Goal: Task Accomplishment & Management: Use online tool/utility

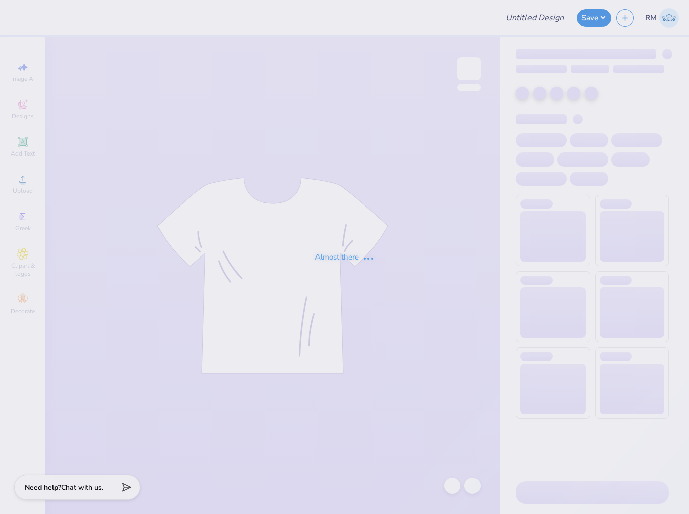
type input "Pike Parents Weekend 25'"
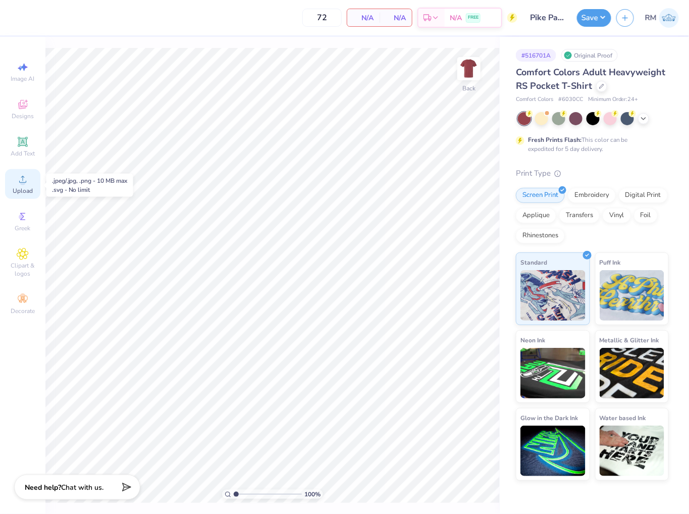
click at [28, 188] on span "Upload" at bounding box center [23, 191] width 20 height 8
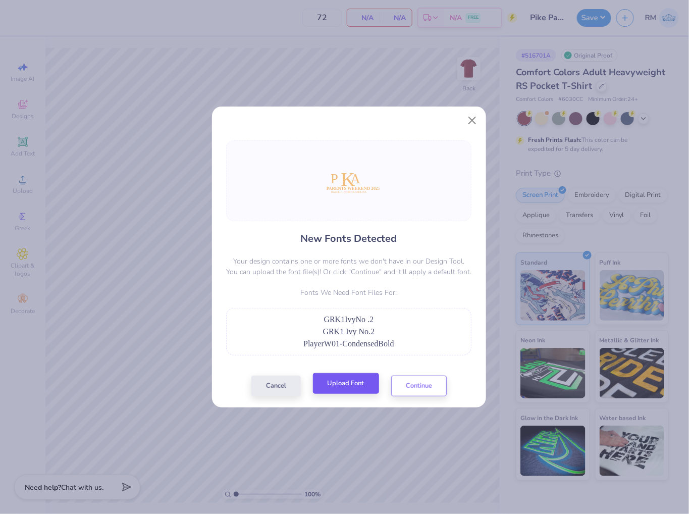
click at [345, 392] on button "Upload Font" at bounding box center [346, 383] width 66 height 21
click at [342, 387] on button "Upload Font" at bounding box center [346, 383] width 66 height 21
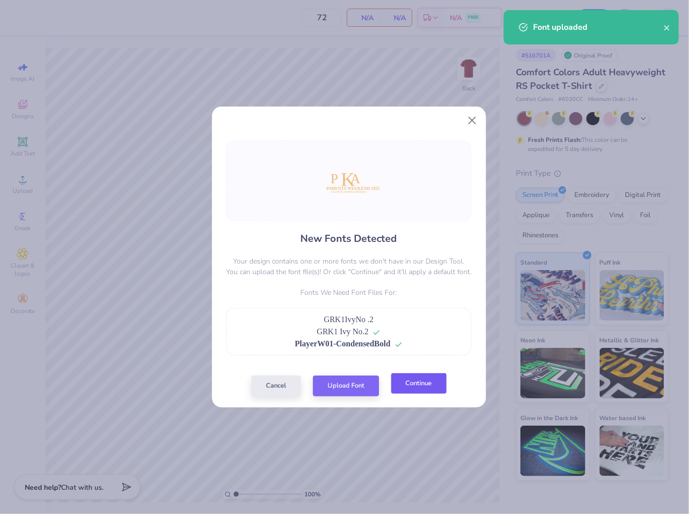
click at [430, 387] on button "Continue" at bounding box center [419, 383] width 56 height 21
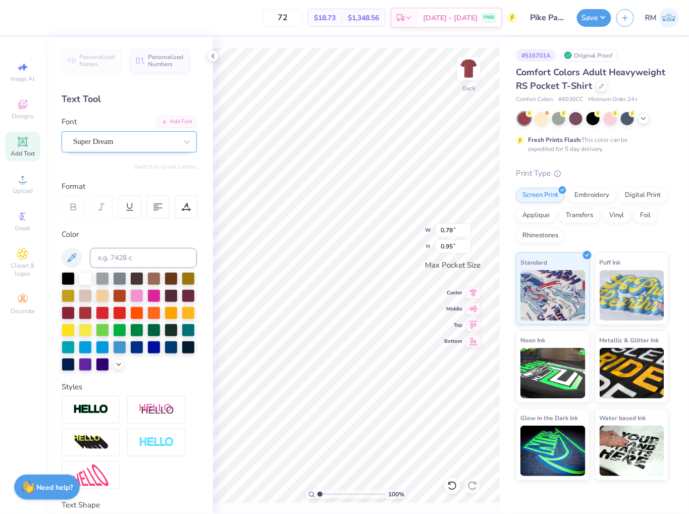
click at [141, 139] on div "Super Dream" at bounding box center [125, 142] width 106 height 16
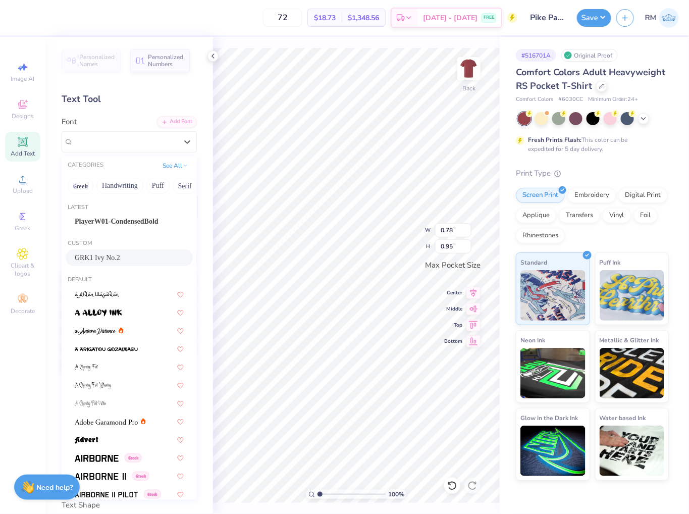
click at [132, 261] on div "GRK1 Ivy No.2" at bounding box center [129, 257] width 109 height 11
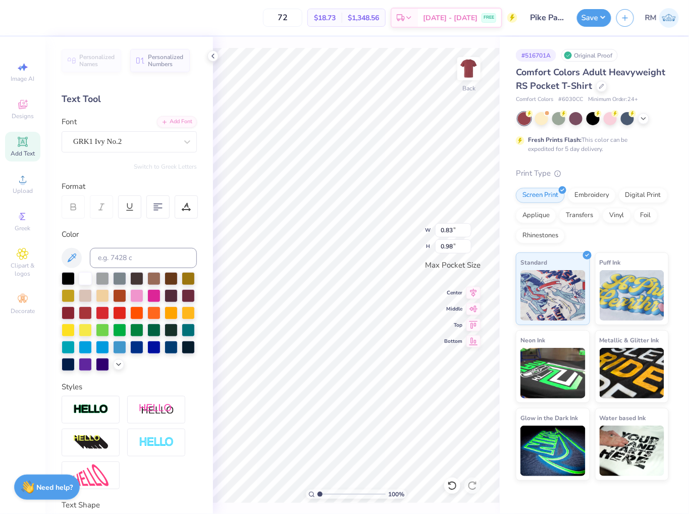
type input "0.83"
type input "0.98"
click at [139, 145] on div "Super Dream" at bounding box center [125, 142] width 106 height 16
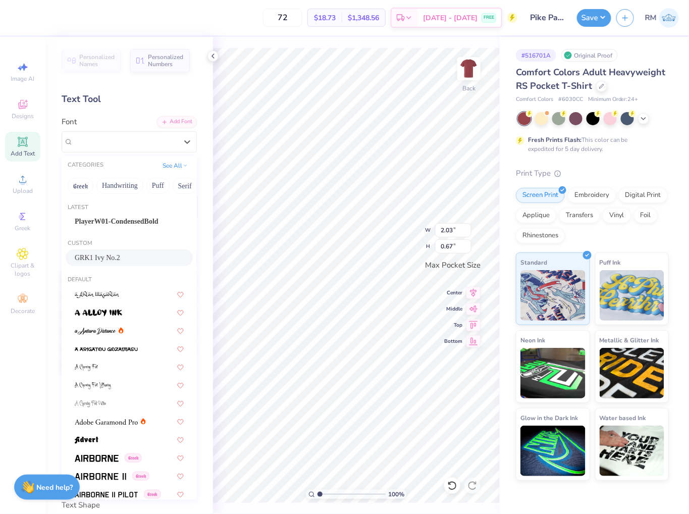
click at [136, 253] on div "GRK1 Ivy No.2" at bounding box center [129, 257] width 109 height 11
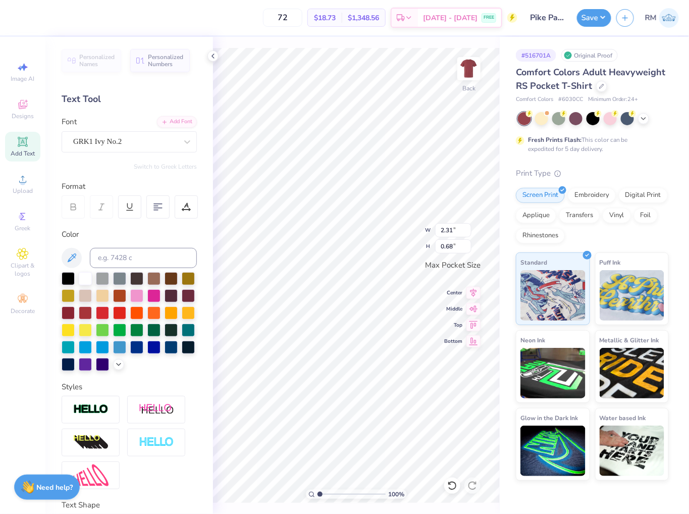
type input "2.31"
type input "0.68"
click at [134, 137] on div "Super Dream" at bounding box center [125, 142] width 106 height 16
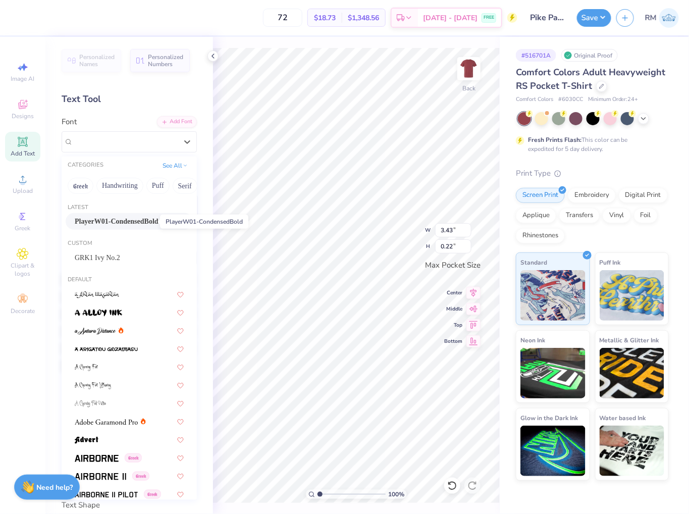
click at [139, 221] on span "PlayerW01-CondensedBold" at bounding box center [117, 221] width 84 height 11
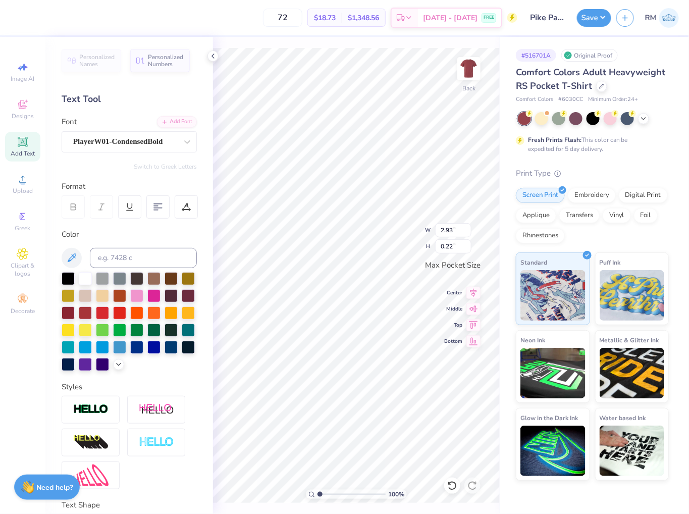
type input "2.93"
click at [131, 140] on div "Super Dream" at bounding box center [125, 142] width 106 height 16
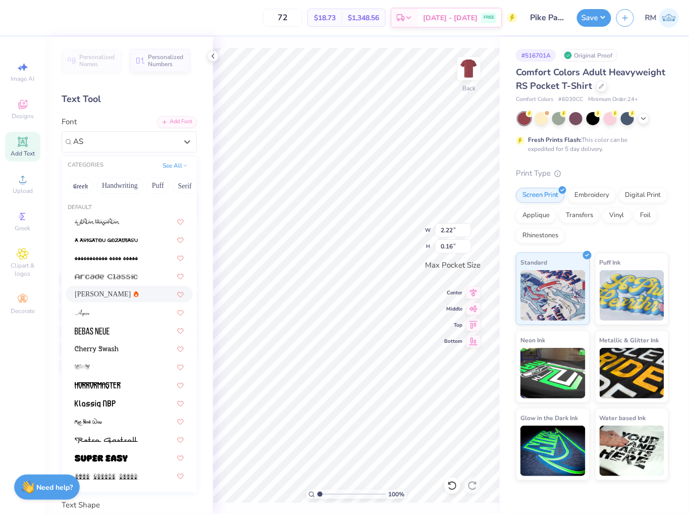
click at [125, 291] on div "[PERSON_NAME]" at bounding box center [129, 294] width 109 height 11
type input "AS"
type input "2.31"
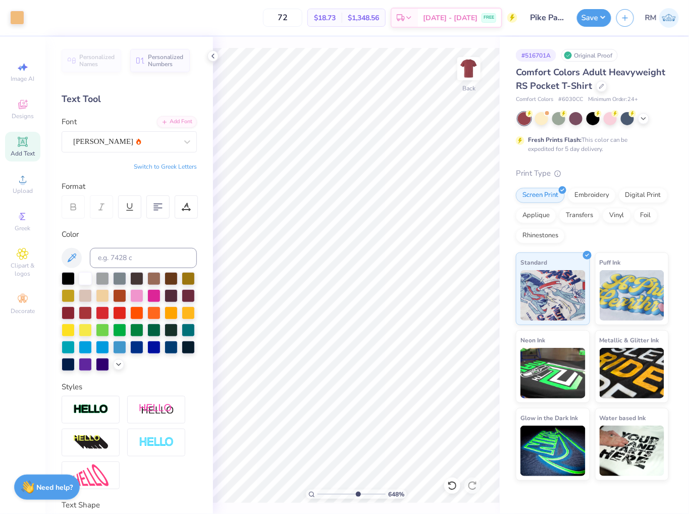
drag, startPoint x: 321, startPoint y: 493, endPoint x: 357, endPoint y: 493, distance: 35.9
type input "6.48"
click at [357, 493] on input "range" at bounding box center [352, 494] width 68 height 9
click at [478, 289] on icon at bounding box center [474, 291] width 14 height 12
type input "2.93"
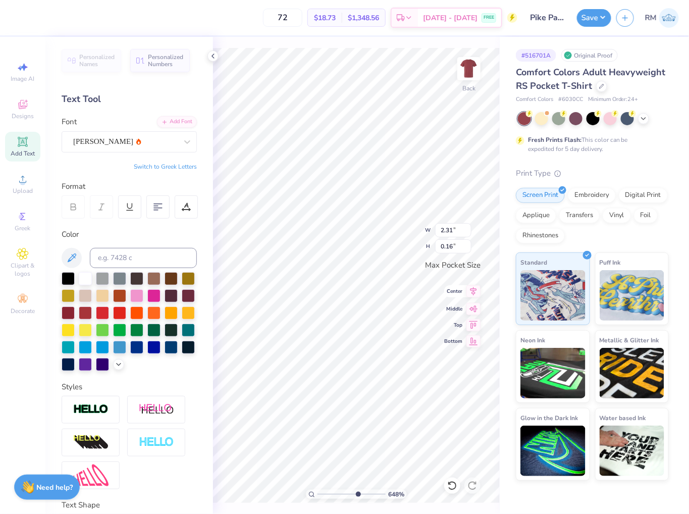
type input "0.22"
click at [474, 293] on icon at bounding box center [474, 291] width 7 height 9
type input "2.31"
type input "0.68"
click at [474, 289] on icon at bounding box center [474, 291] width 7 height 9
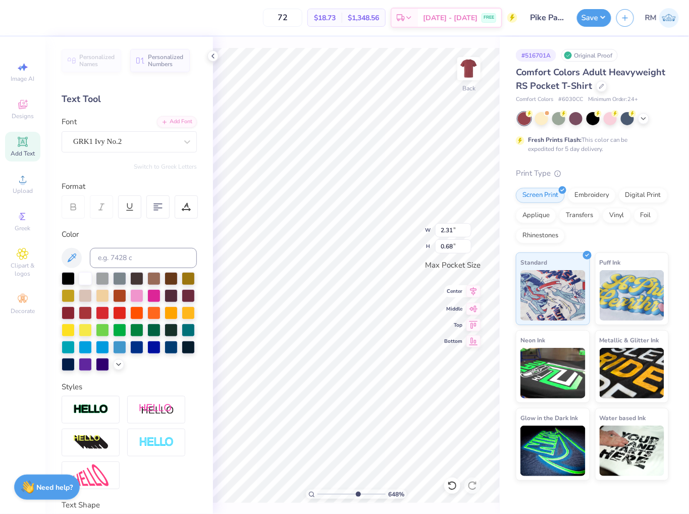
type input "0.83"
type input "0.98"
click at [470, 291] on icon at bounding box center [474, 291] width 14 height 12
type input "2.31"
type input "2.93"
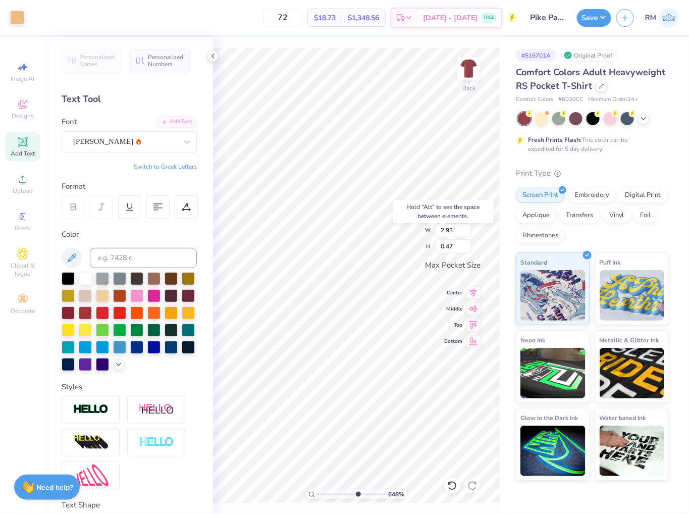
type input "0.47"
click at [401, 225] on body "Art colors 72 $18.73 Per Item $1,348.56 Total Est. Delivery [DATE] - [DATE] FRE…" at bounding box center [344, 257] width 689 height 514
click at [476, 293] on icon at bounding box center [474, 291] width 14 height 12
type input "2.93"
type input "0.22"
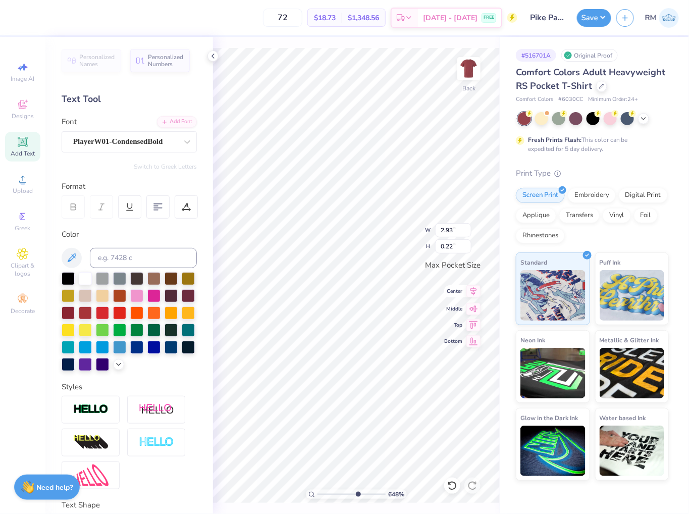
click at [477, 286] on icon at bounding box center [474, 291] width 14 height 12
type input "0.83"
type input "0.98"
click at [474, 292] on icon at bounding box center [474, 291] width 7 height 9
type input "2.31"
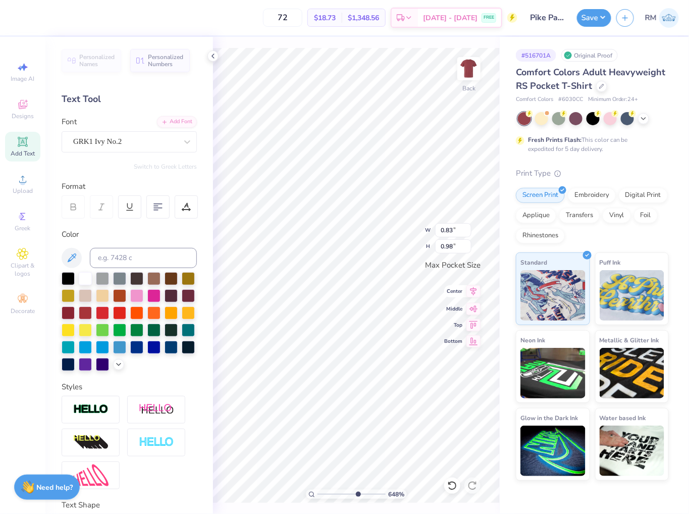
type input "0.68"
click at [476, 293] on icon at bounding box center [474, 291] width 14 height 12
click at [445, 230] on input "2.93" at bounding box center [453, 230] width 36 height 14
type input "3.50"
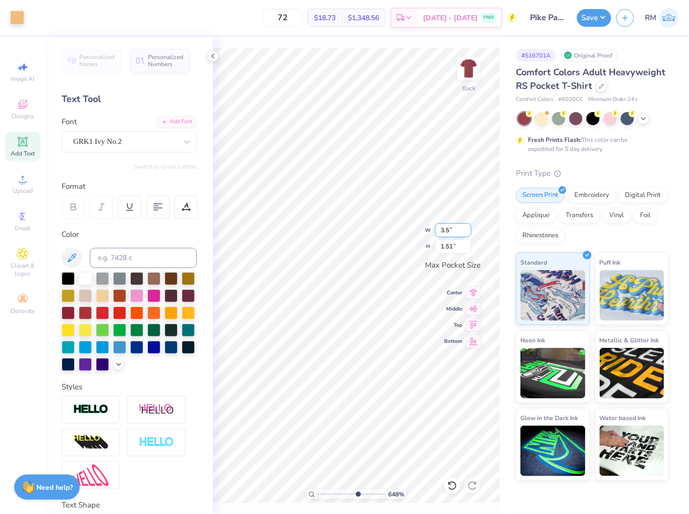
type input "1.80"
drag, startPoint x: 355, startPoint y: 494, endPoint x: 286, endPoint y: 492, distance: 69.7
type input "1"
click at [318, 492] on input "range" at bounding box center [352, 494] width 68 height 9
click at [469, 66] on img at bounding box center [469, 68] width 40 height 40
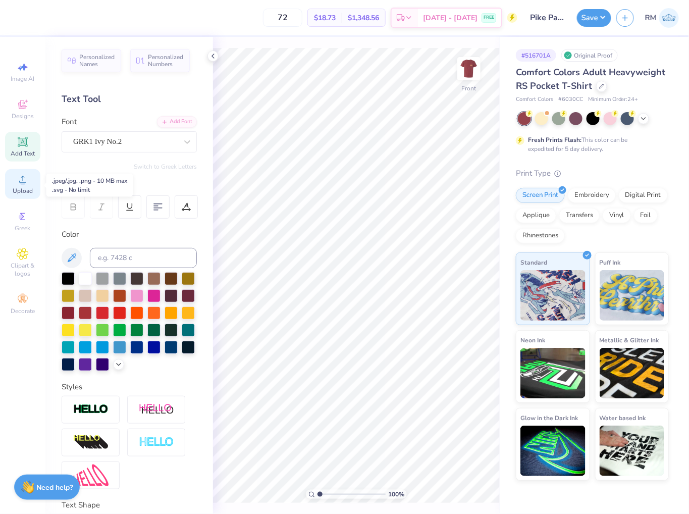
click at [24, 185] on circle at bounding box center [23, 183] width 6 height 6
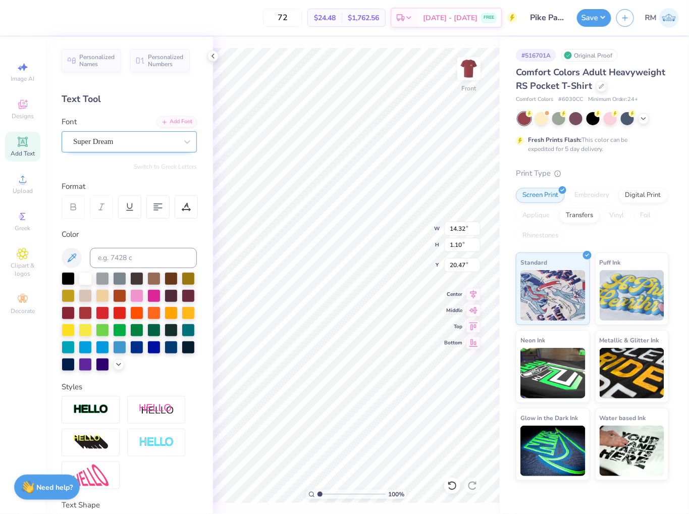
click at [138, 142] on div "Super Dream" at bounding box center [125, 142] width 106 height 16
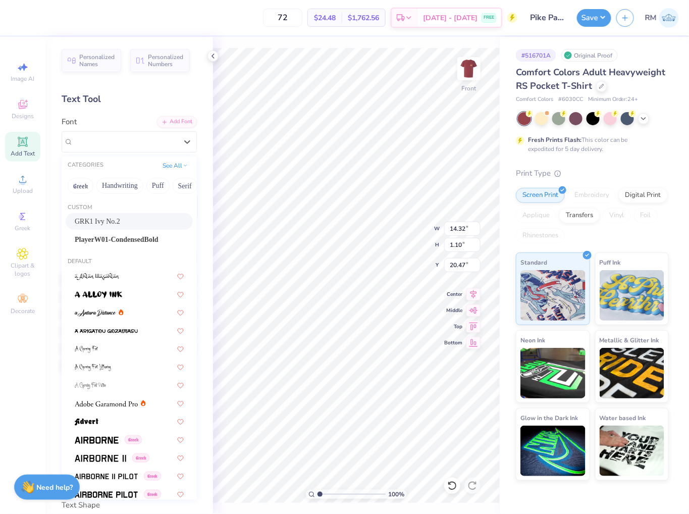
click at [127, 218] on div "GRK1 Ivy No.2" at bounding box center [129, 221] width 109 height 11
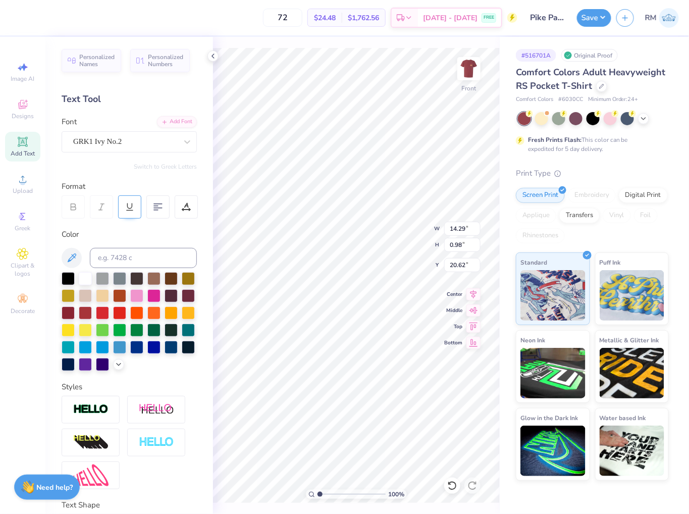
type input "14.29"
type input "0.98"
type input "20.62"
click at [84, 134] on div "GRK1 Ivy No.2" at bounding box center [125, 142] width 106 height 16
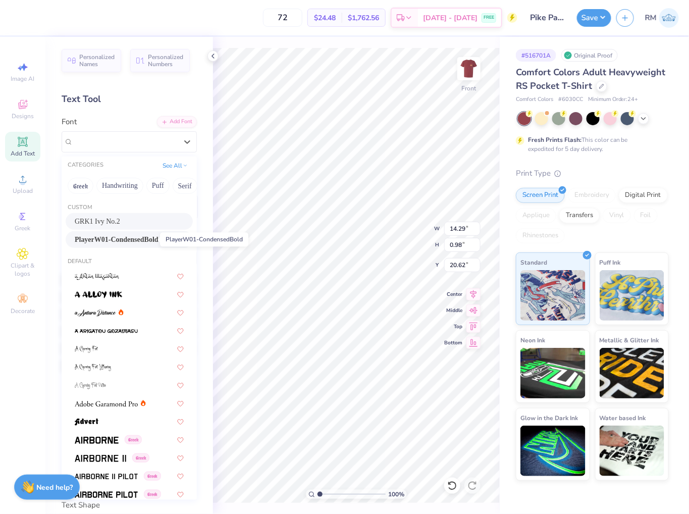
click at [139, 240] on span "PlayerW01-CondensedBold" at bounding box center [117, 239] width 84 height 11
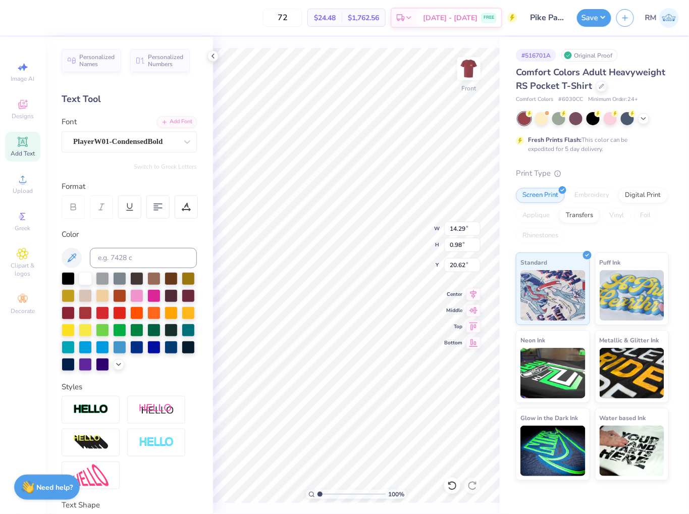
type input "11.10"
type input "0.95"
type input "20.63"
click at [117, 145] on div "Super Dream" at bounding box center [125, 142] width 106 height 16
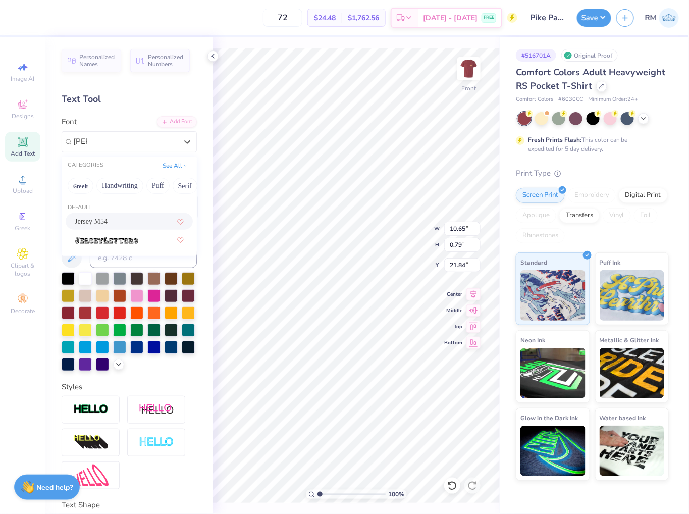
click at [131, 223] on div "Jersey M54" at bounding box center [129, 221] width 109 height 11
type input "[PERSON_NAME]"
type input "9.57"
type input "0.83"
type input "21.87"
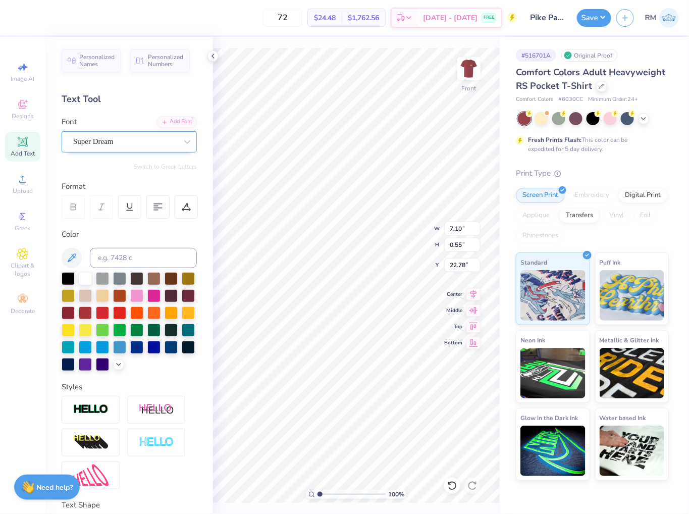
click at [125, 144] on div "Super Dream" at bounding box center [125, 142] width 106 height 16
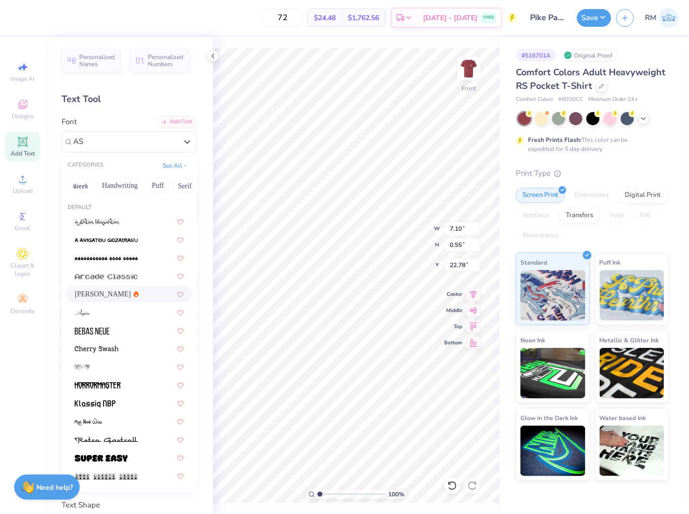
click at [132, 293] on div "[PERSON_NAME]" at bounding box center [129, 294] width 109 height 11
type input "AS"
type input "7.31"
type input "0.53"
type input "22.85"
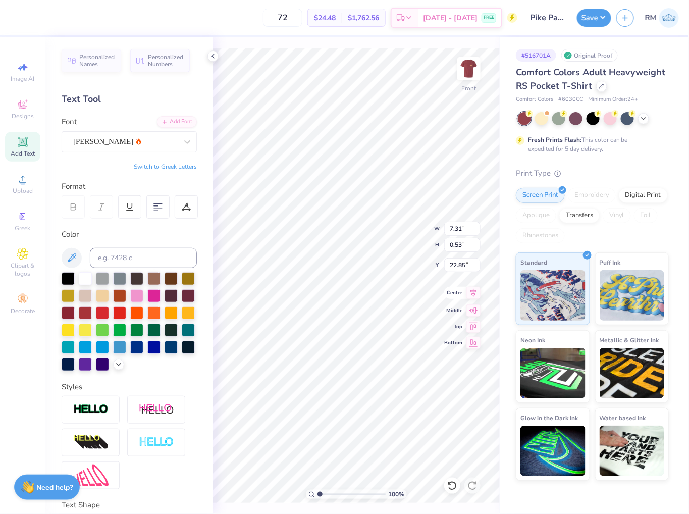
click at [475, 294] on icon at bounding box center [474, 293] width 7 height 9
type input "12.51"
type input "15.22"
type input "5.16"
click at [476, 295] on icon at bounding box center [474, 293] width 14 height 12
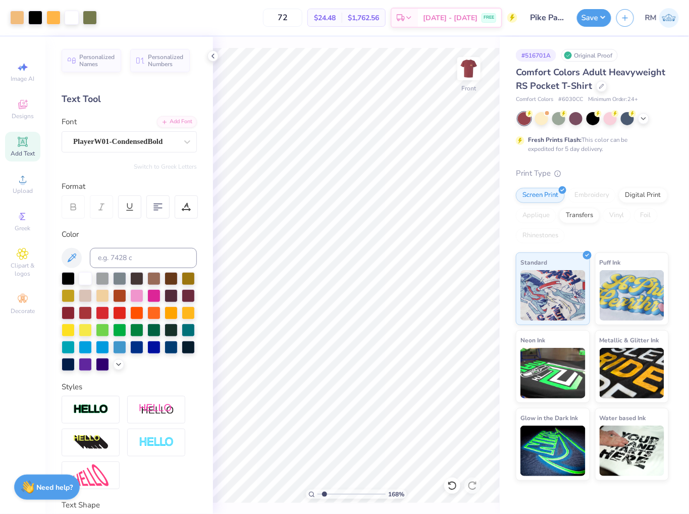
drag, startPoint x: 317, startPoint y: 494, endPoint x: 328, endPoint y: 493, distance: 11.1
type input "2.34"
click at [329, 495] on input "range" at bounding box center [352, 494] width 68 height 9
type input "21.61"
type input "22.78"
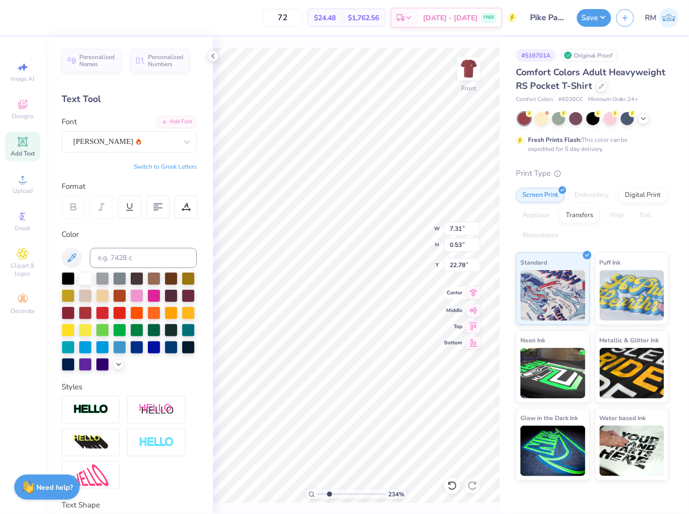
click at [472, 291] on icon at bounding box center [474, 293] width 14 height 12
type input "9.57"
type input "0.83"
type input "21.61"
click at [478, 295] on icon at bounding box center [474, 293] width 14 height 12
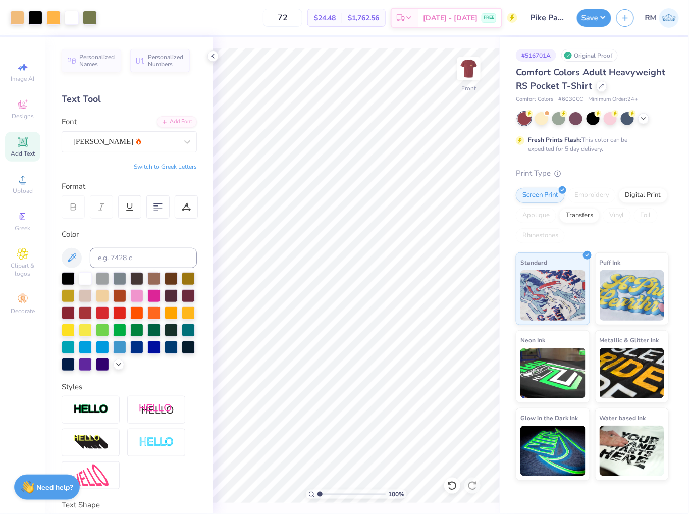
drag, startPoint x: 255, startPoint y: 501, endPoint x: 248, endPoint y: 502, distance: 6.6
type input "1"
click at [318, 499] on input "range" at bounding box center [352, 494] width 68 height 9
click at [459, 243] on input "18.12" at bounding box center [462, 245] width 36 height 14
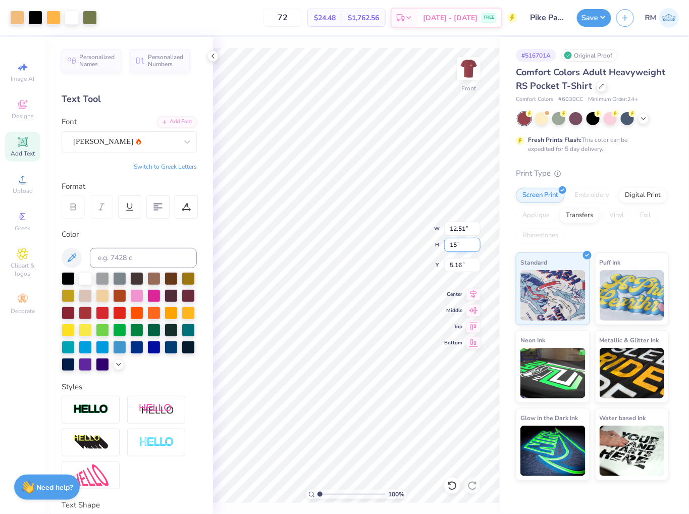
type input "15"
type input "10.36"
type input "15.00"
click at [453, 265] on input "6.73" at bounding box center [462, 265] width 36 height 14
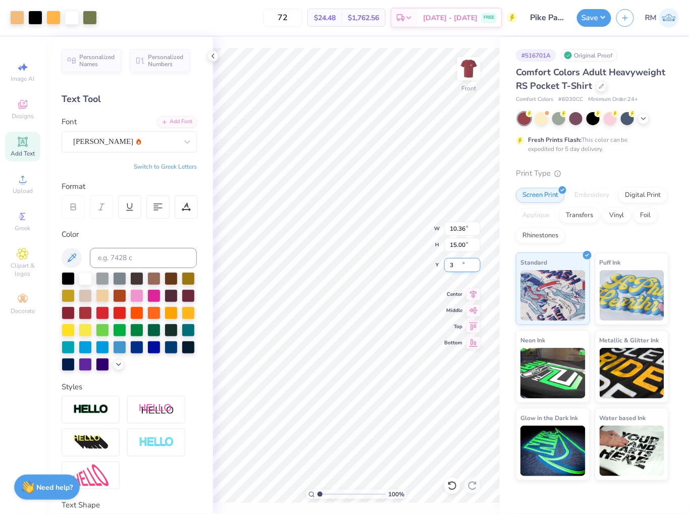
type input "3.00"
click at [590, 17] on button "Save" at bounding box center [594, 17] width 34 height 18
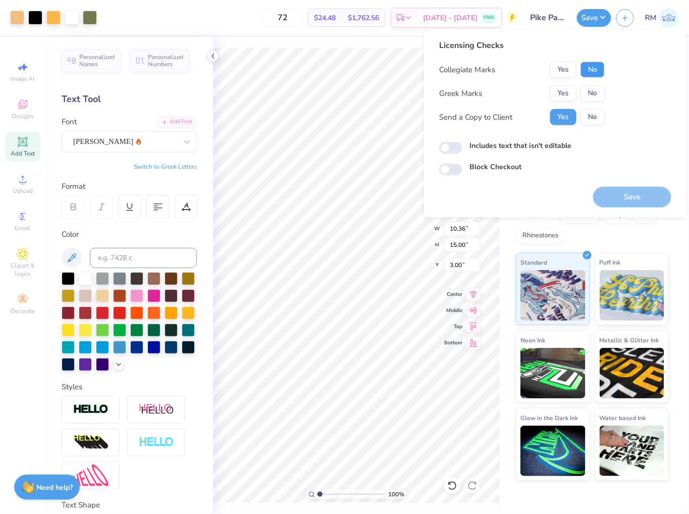
click at [593, 71] on button "No" at bounding box center [593, 70] width 24 height 16
click at [567, 91] on button "Yes" at bounding box center [563, 93] width 26 height 16
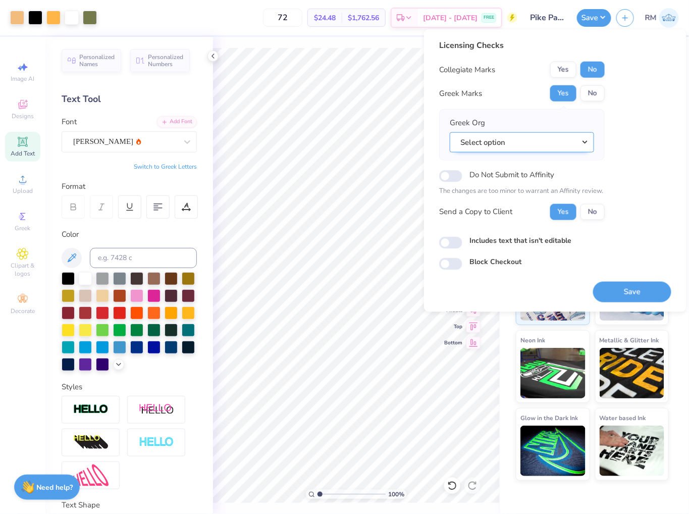
click at [572, 148] on button "Select option" at bounding box center [522, 142] width 144 height 21
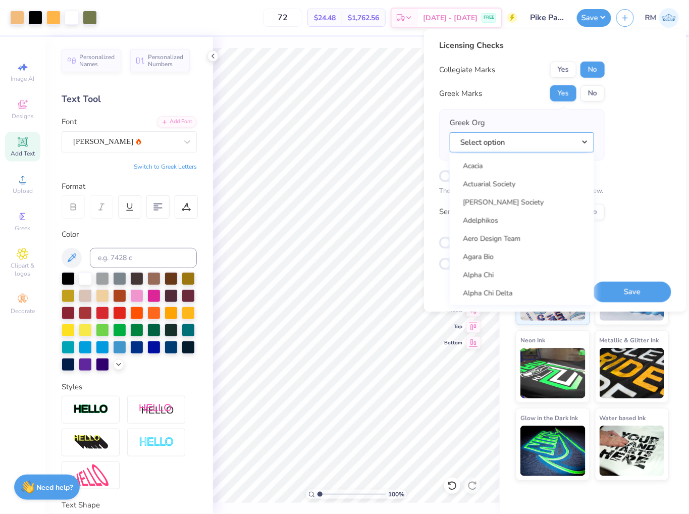
click at [450, 132] on button "Select option" at bounding box center [522, 142] width 144 height 21
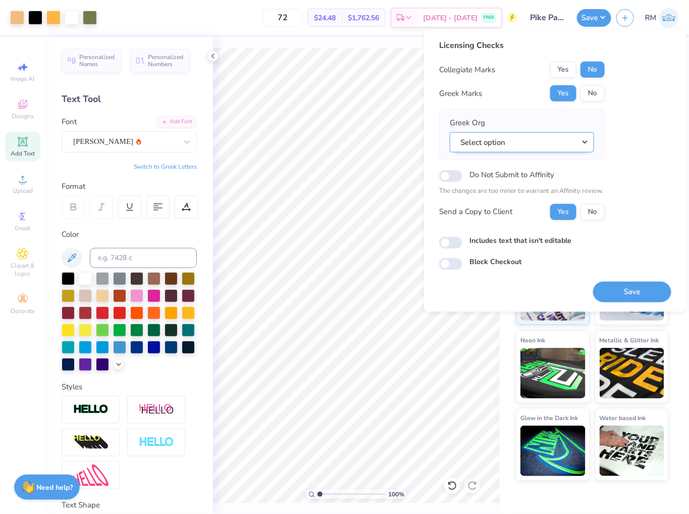
click at [563, 147] on button "Select option" at bounding box center [522, 142] width 144 height 21
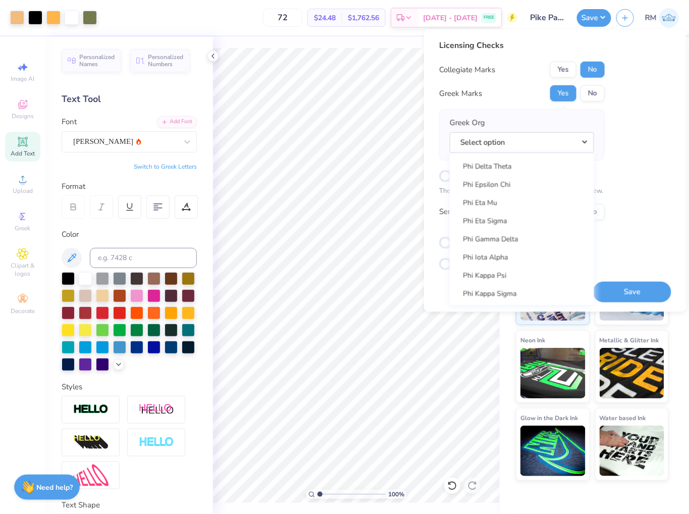
scroll to position [5691, 0]
click at [527, 301] on link "Pi Kappa Alpha" at bounding box center [522, 309] width 136 height 17
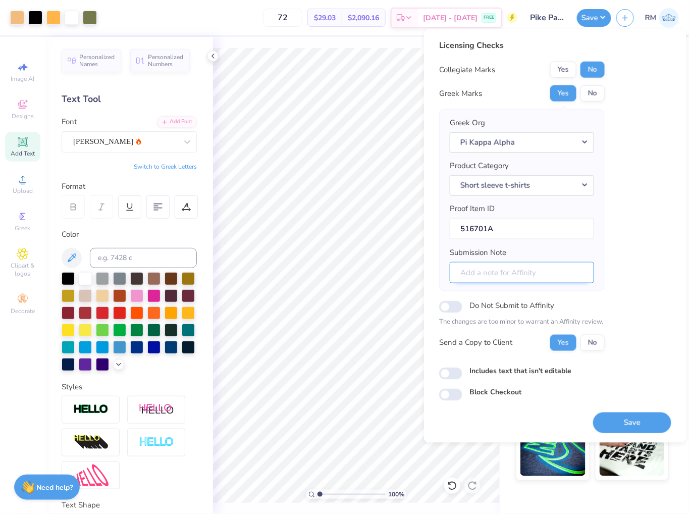
click at [542, 276] on input "Submission Note" at bounding box center [522, 273] width 144 height 22
type input "Parent's Weekend"
click at [638, 428] on button "Save" at bounding box center [632, 422] width 78 height 21
